Goal: Find specific page/section: Find specific page/section

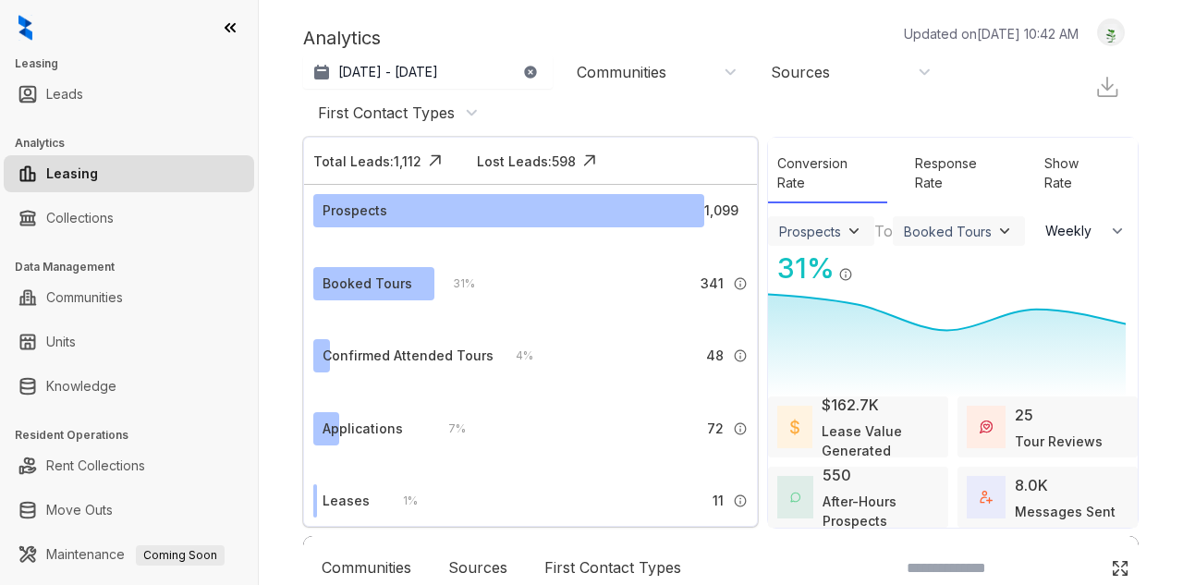
select select "******"
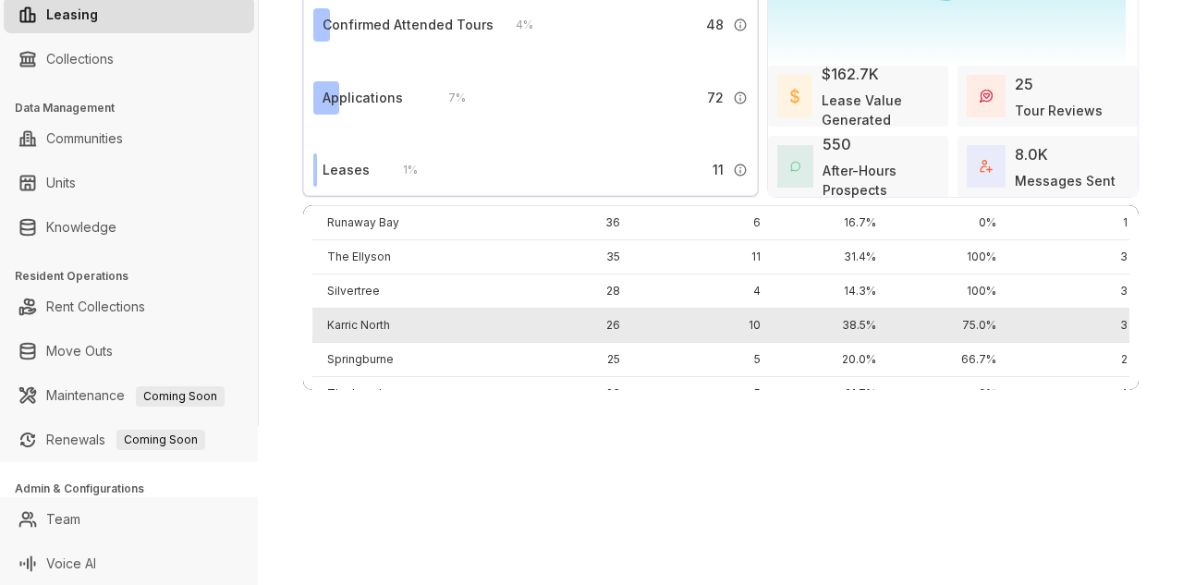
scroll to position [370, 0]
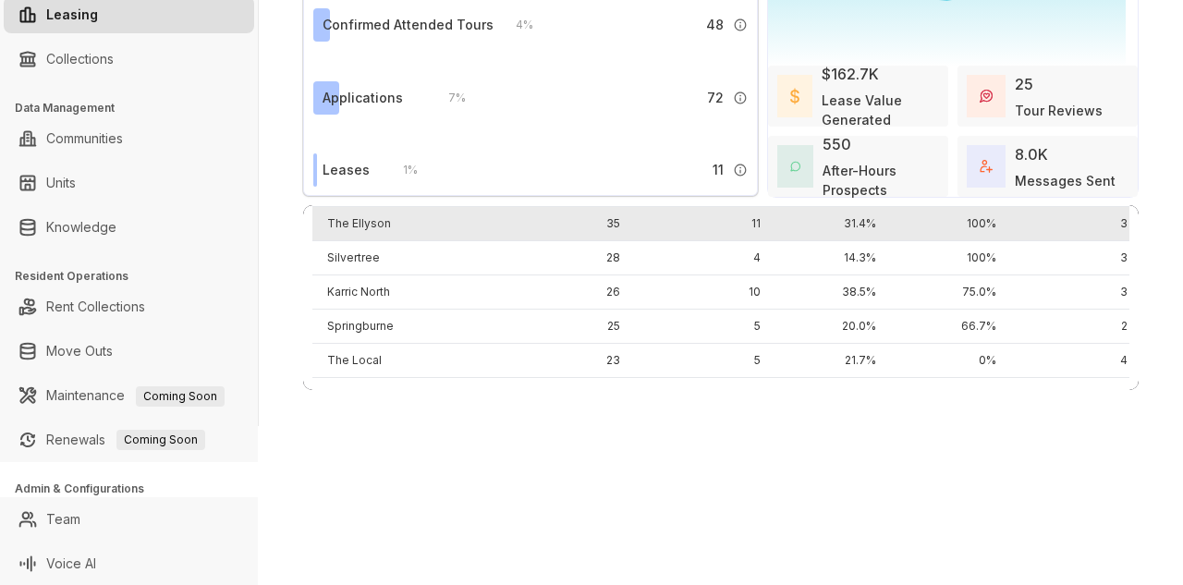
click at [367, 215] on td "The Ellyson" at bounding box center [415, 224] width 206 height 34
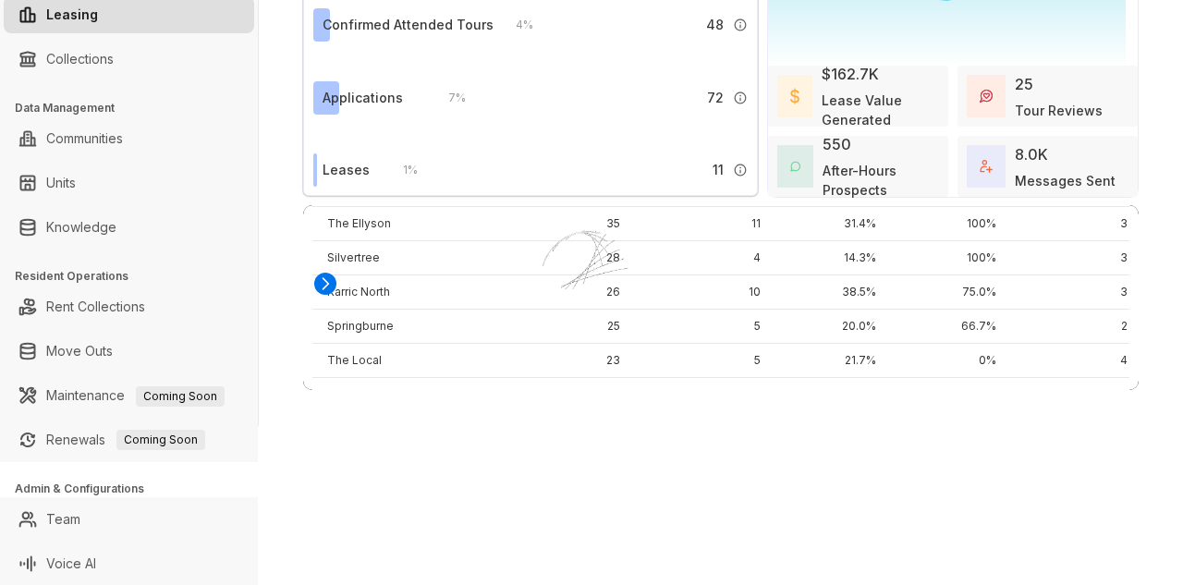
click at [303, 236] on div "Loading..." at bounding box center [720, 236] width 835 height 0
click at [323, 278] on icon at bounding box center [326, 283] width 6 height 11
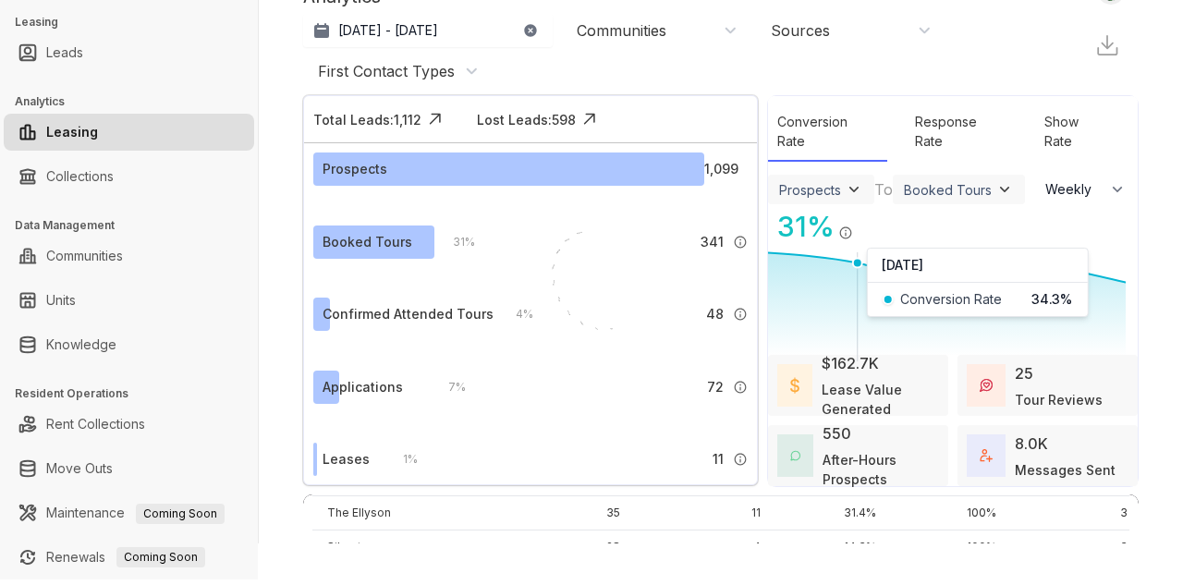
scroll to position [0, 0]
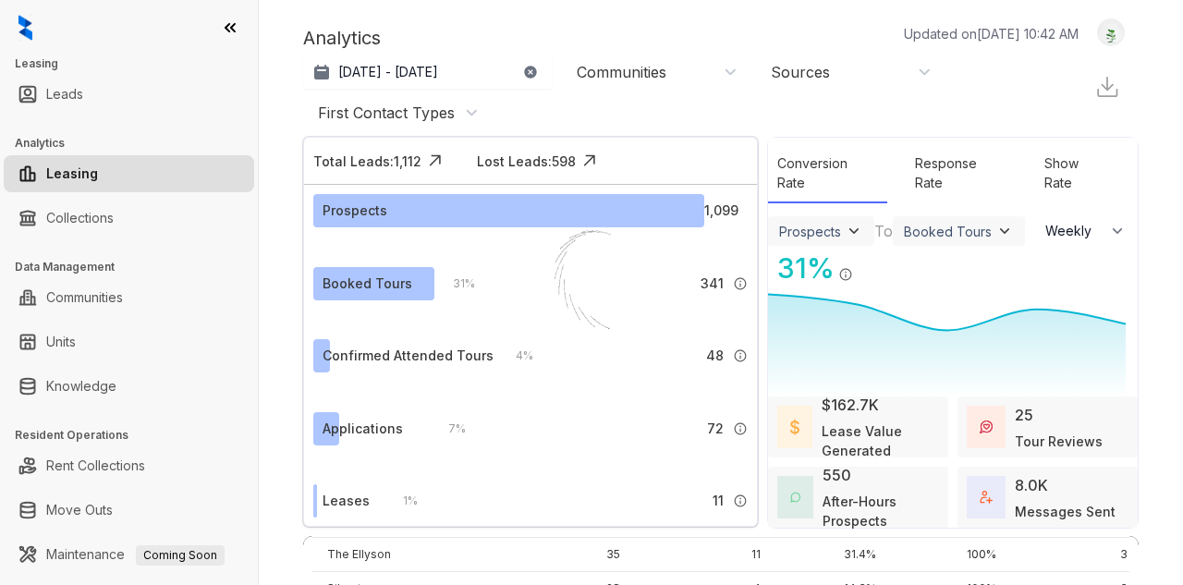
click at [719, 68] on div "Communities" at bounding box center [657, 72] width 161 height 20
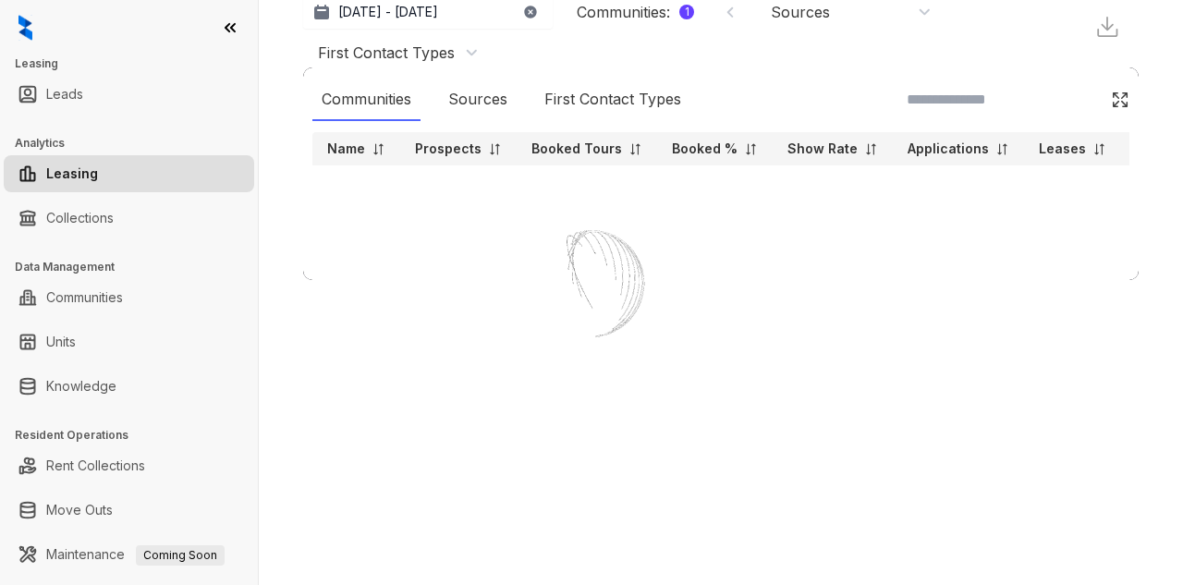
scroll to position [0, 0]
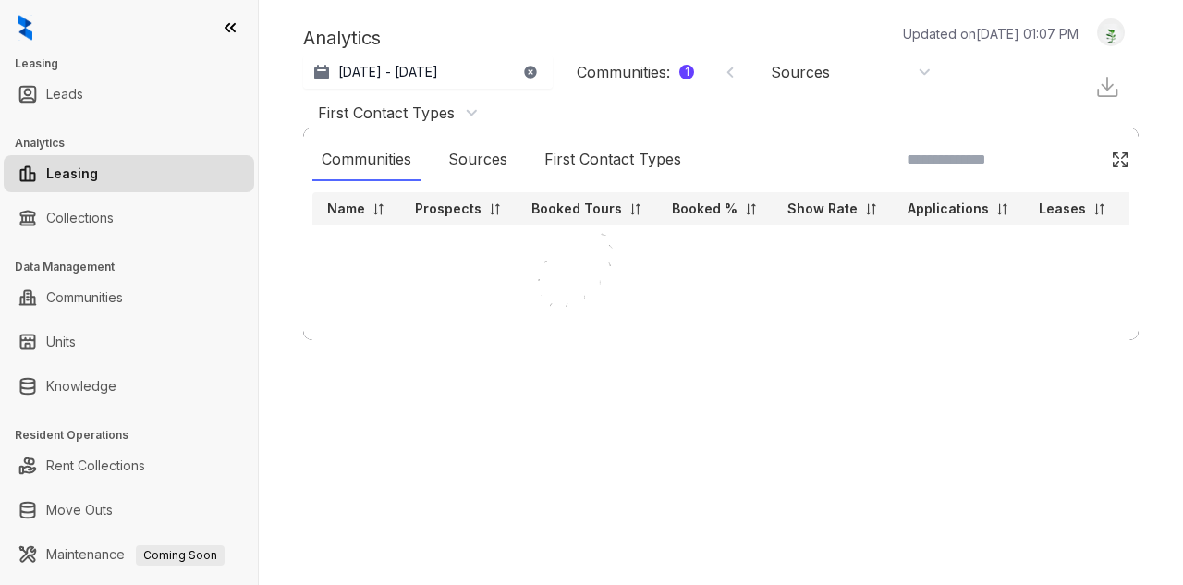
click at [723, 71] on div "Communities : 1" at bounding box center [657, 72] width 161 height 20
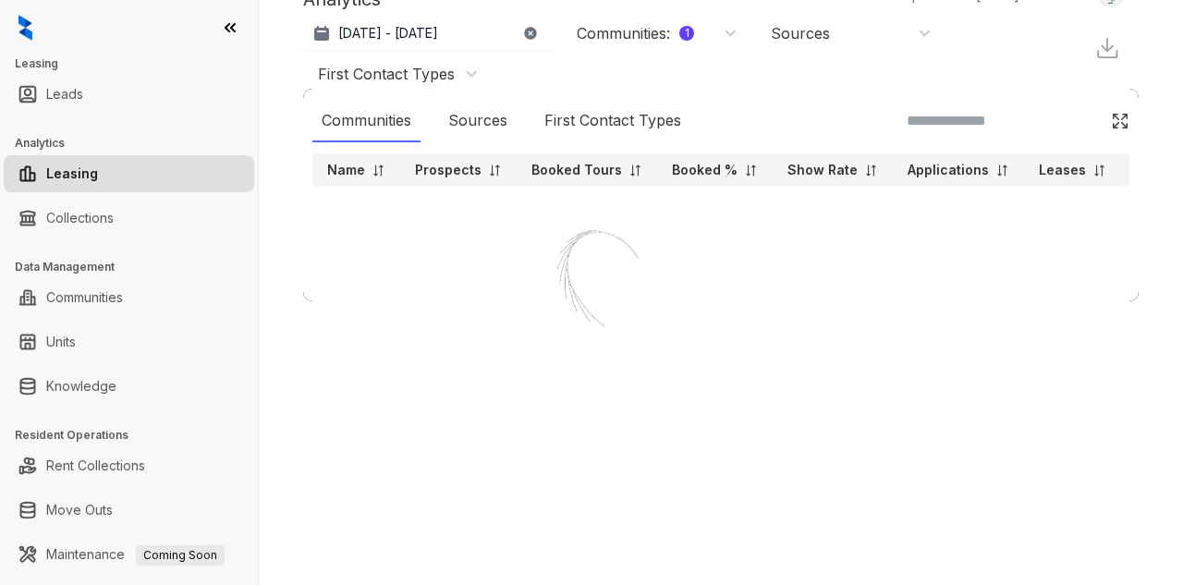
scroll to position [0, 0]
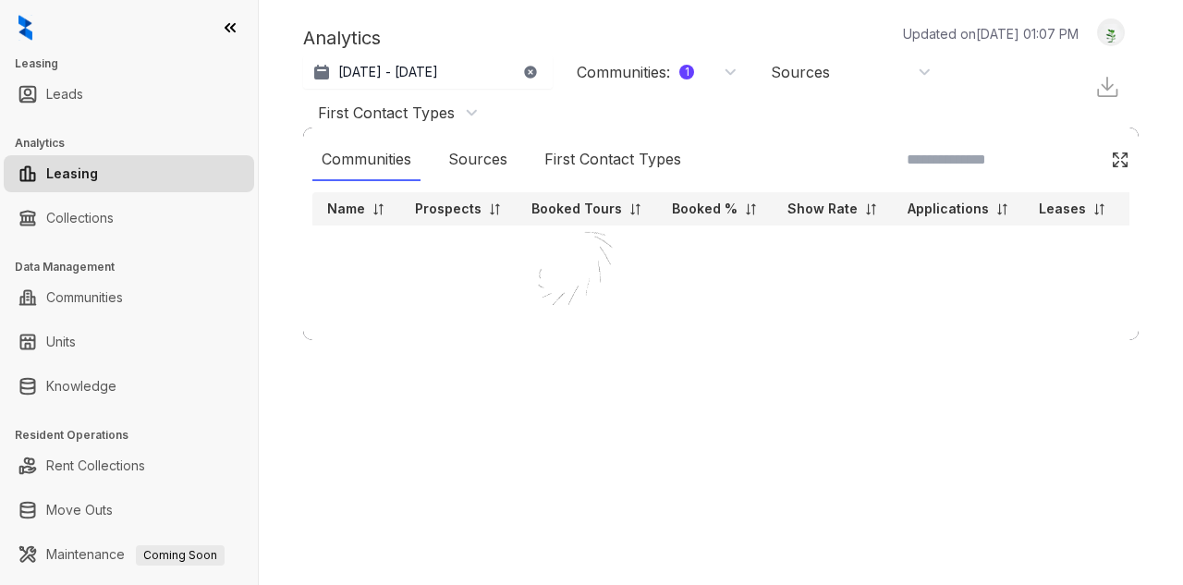
click at [732, 73] on div "Communities : 1" at bounding box center [657, 72] width 161 height 20
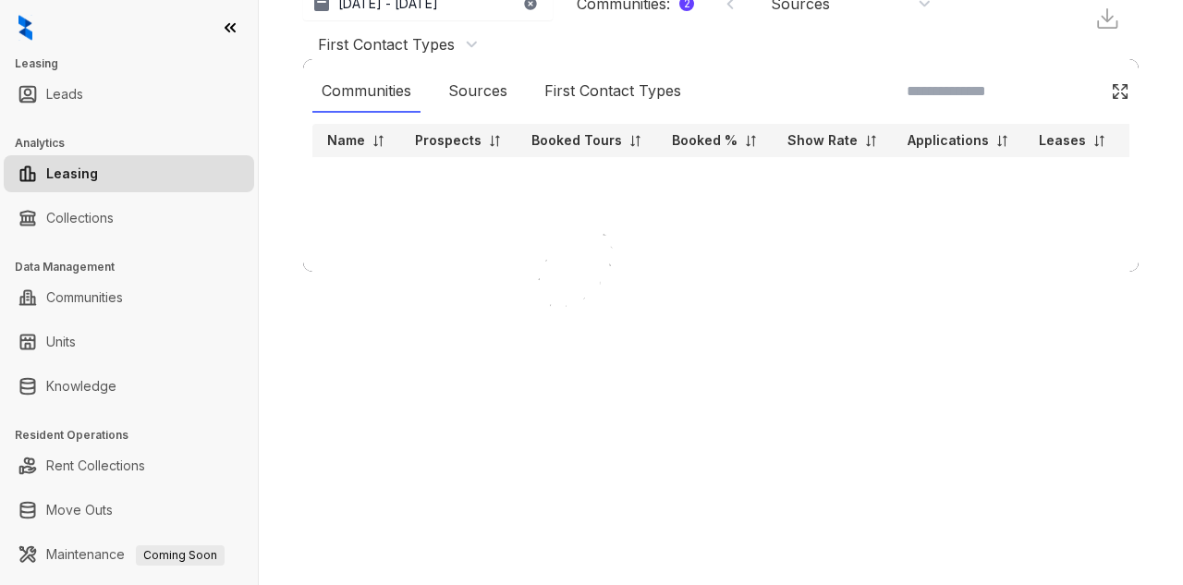
scroll to position [0, 0]
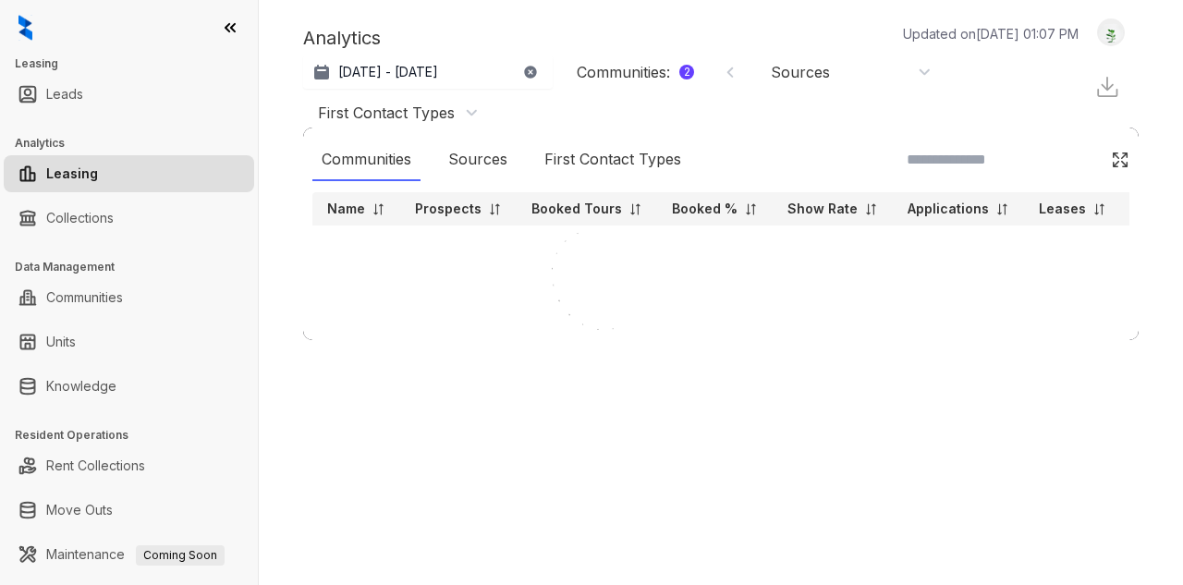
click at [730, 75] on div "Communities : 2" at bounding box center [657, 72] width 161 height 20
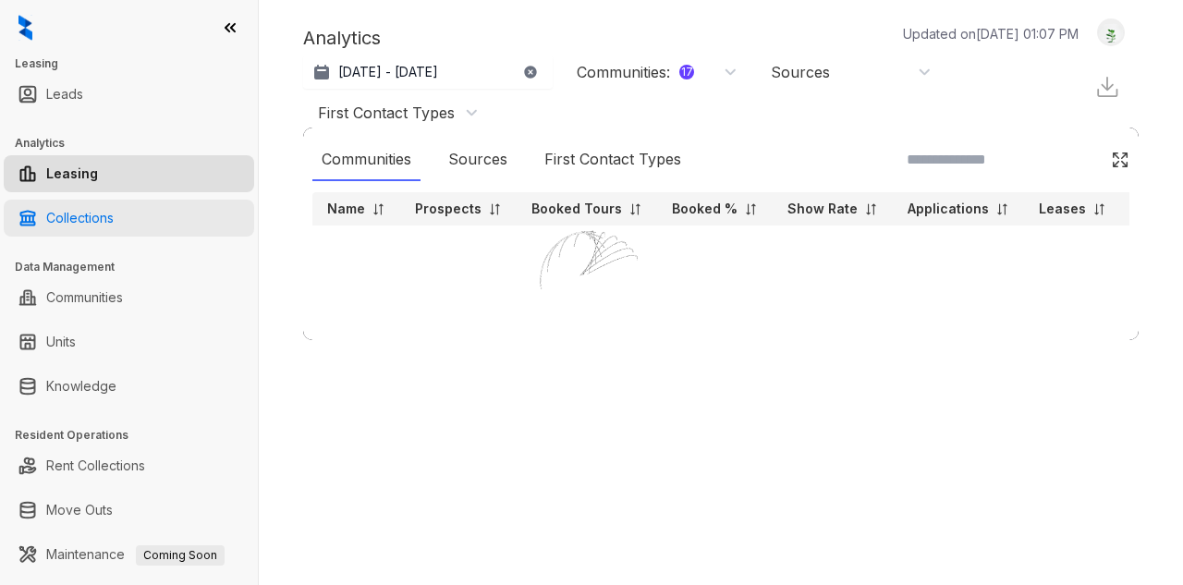
click at [66, 215] on link "Collections" at bounding box center [79, 218] width 67 height 37
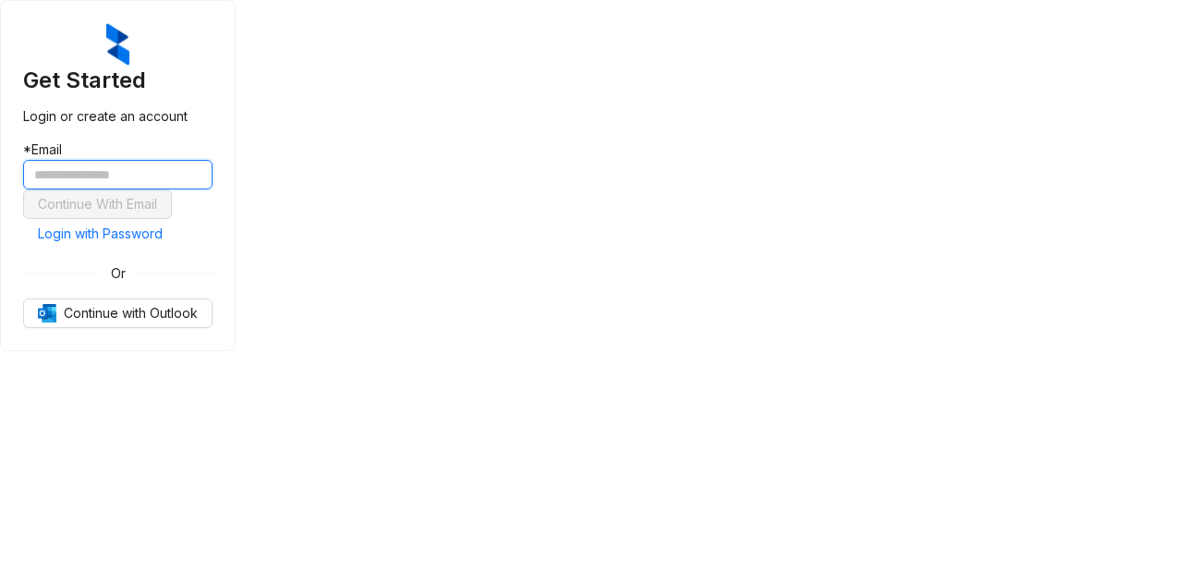
click at [213, 189] on input "text" at bounding box center [117, 175] width 189 height 30
type input "**********"
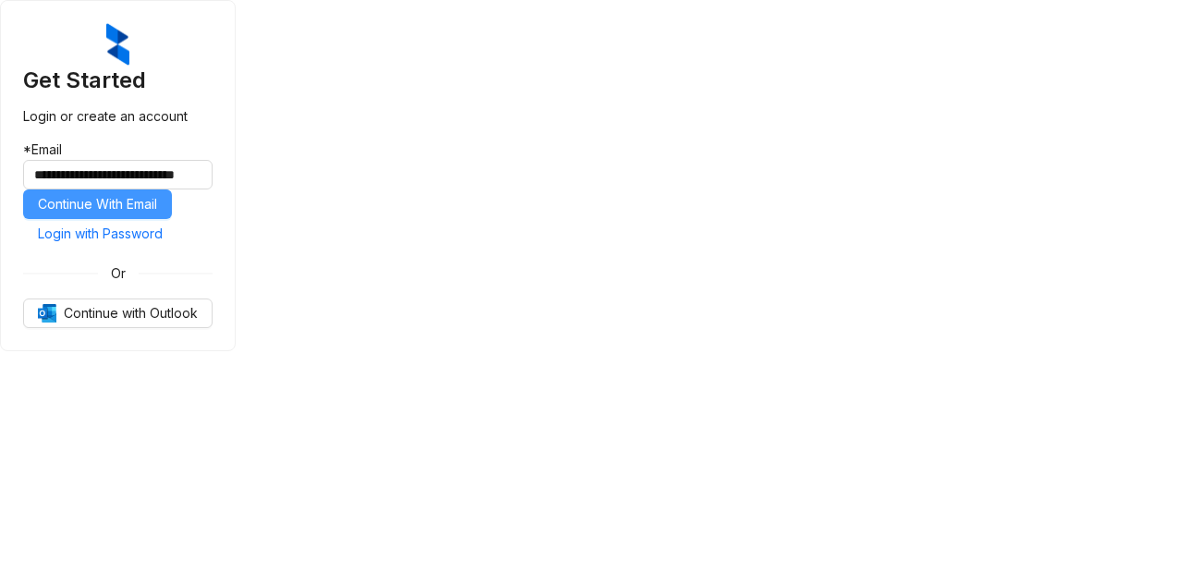
click at [157, 214] on span "Continue With Email" at bounding box center [97, 204] width 119 height 20
